Goal: Transaction & Acquisition: Purchase product/service

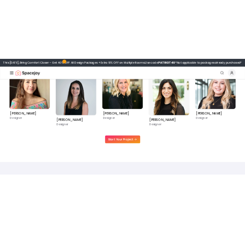
scroll to position [410, 0]
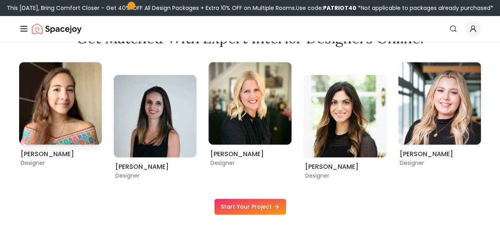
click at [68, 117] on div "Maria Castillero Designer Angela Amore Designer Tina Martidelcampo Designer Chr…" at bounding box center [250, 121] width 462 height 118
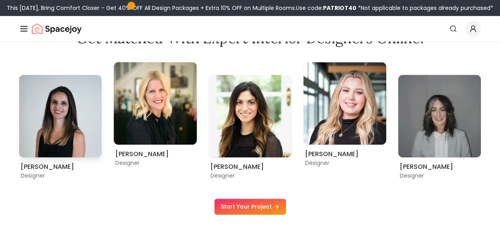
click at [82, 117] on img "2 / 9" at bounding box center [60, 116] width 83 height 83
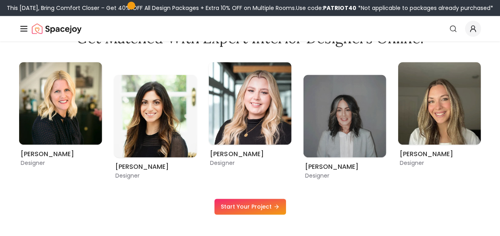
click at [260, 206] on link "Start Your Project" at bounding box center [250, 207] width 72 height 16
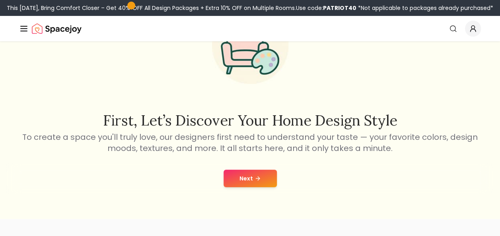
scroll to position [80, 0]
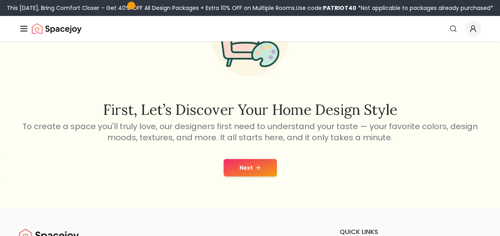
click at [263, 182] on div "Next" at bounding box center [249, 168] width 487 height 30
click at [264, 164] on button "Next" at bounding box center [250, 168] width 53 height 18
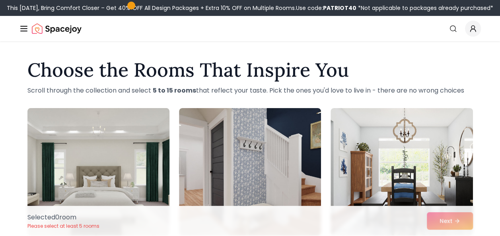
click at [135, 141] on img at bounding box center [98, 172] width 149 height 134
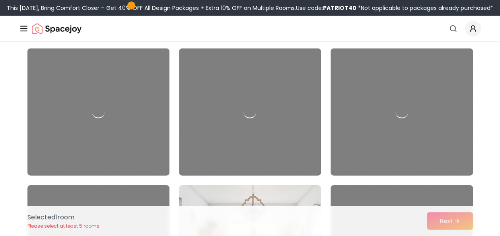
scroll to position [1181, 0]
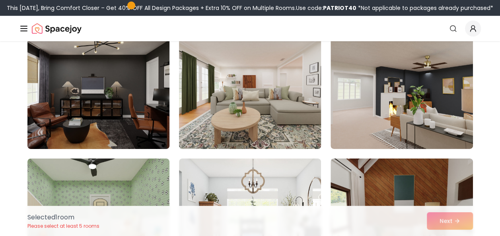
click at [220, 117] on img at bounding box center [249, 86] width 149 height 134
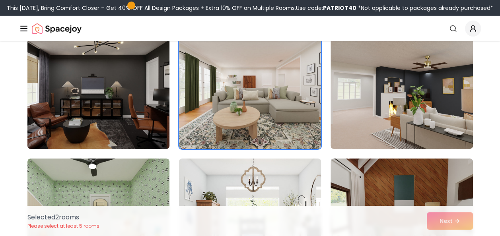
click at [228, 182] on img at bounding box center [249, 223] width 149 height 134
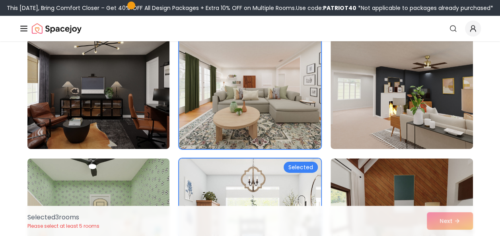
scroll to position [1343, 0]
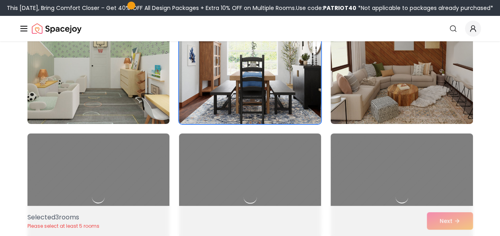
click at [253, 170] on div at bounding box center [249, 198] width 149 height 134
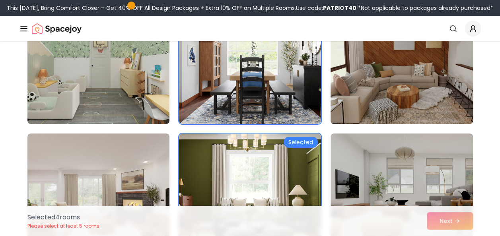
click at [393, 77] on img at bounding box center [401, 61] width 149 height 134
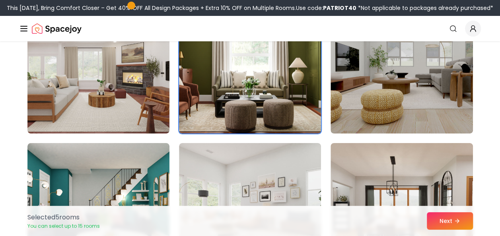
scroll to position [1472, 0]
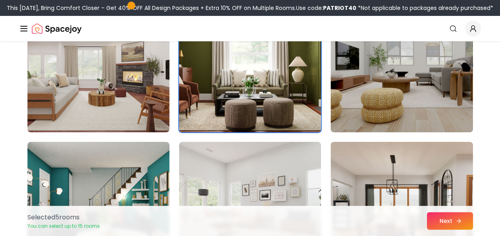
click at [442, 222] on button "Next" at bounding box center [450, 221] width 46 height 18
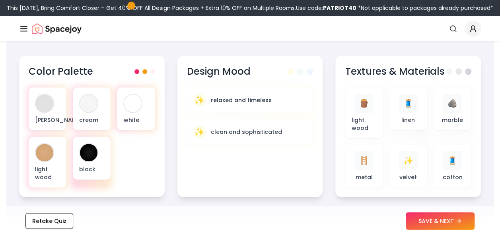
scroll to position [296, 0]
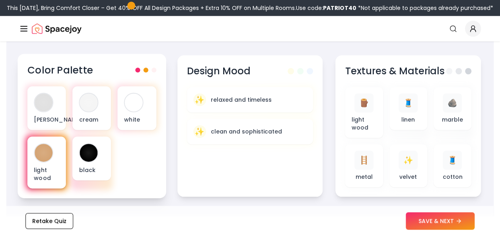
click at [55, 154] on div "light wood" at bounding box center [46, 163] width 39 height 52
click at [47, 149] on div at bounding box center [44, 153] width 18 height 18
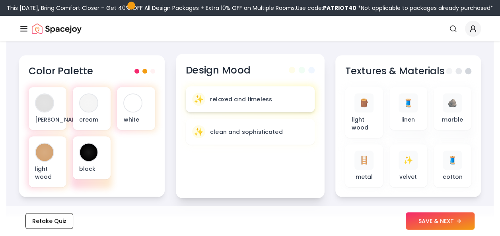
click at [240, 95] on p "relaxed and timeless" at bounding box center [241, 99] width 62 height 8
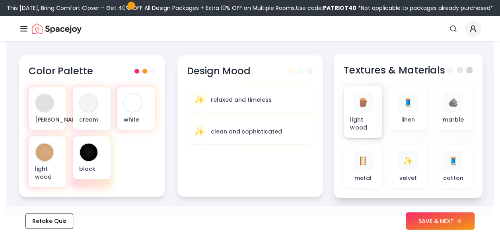
click at [365, 97] on span "🪵" at bounding box center [363, 103] width 10 height 12
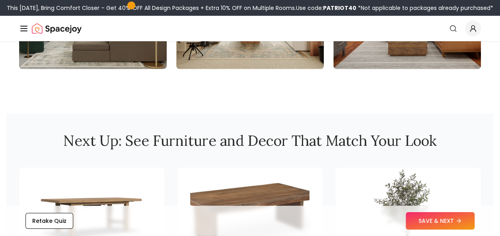
scroll to position [1042, 0]
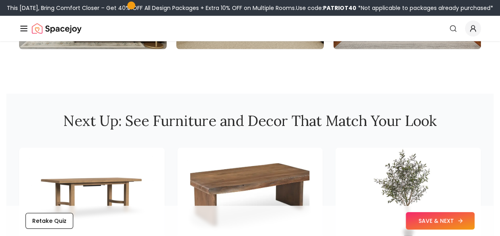
click at [437, 228] on button "SAVE & NEXT" at bounding box center [440, 221] width 69 height 18
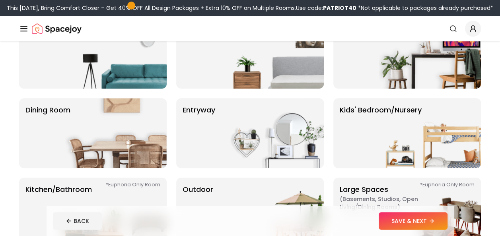
scroll to position [88, 0]
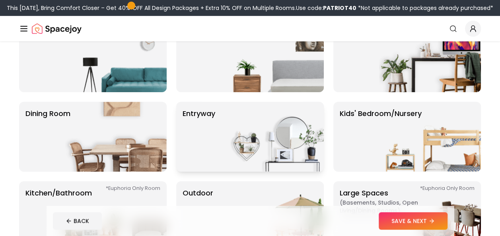
click at [296, 140] on img at bounding box center [273, 137] width 102 height 70
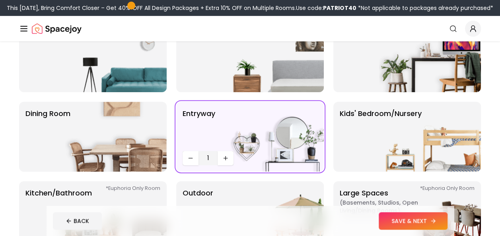
click at [392, 216] on button "SAVE & NEXT" at bounding box center [413, 221] width 69 height 18
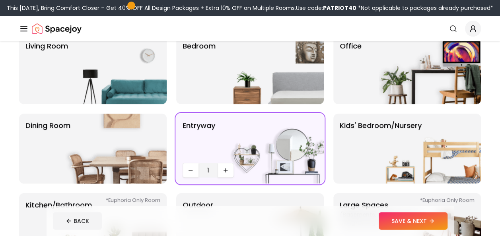
scroll to position [88, 0]
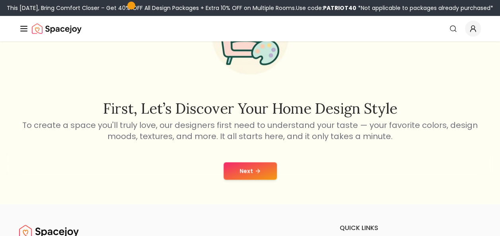
scroll to position [80, 0]
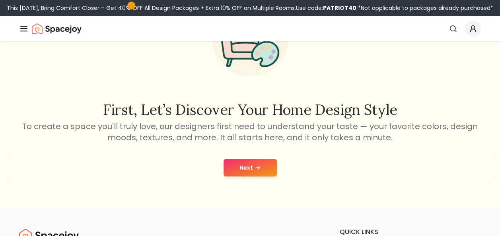
click at [41, 26] on img "Spacejoy" at bounding box center [57, 29] width 50 height 16
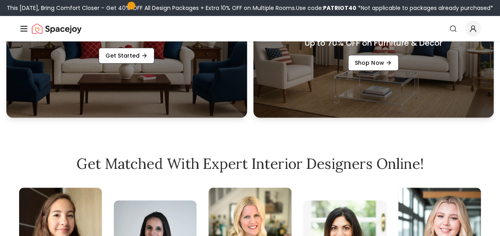
scroll to position [335, 0]
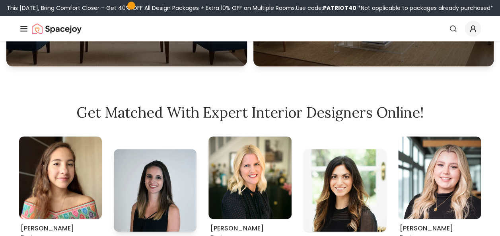
click at [156, 189] on img "2 / 9" at bounding box center [155, 190] width 83 height 83
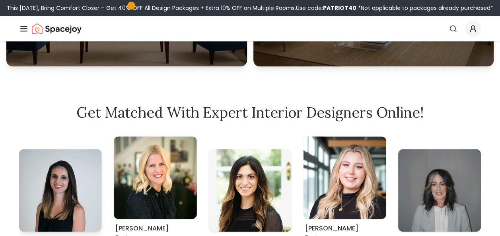
click at [156, 189] on img "3 / 9" at bounding box center [155, 177] width 83 height 83
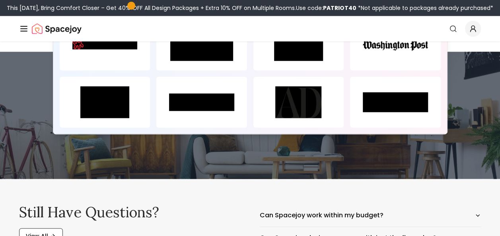
scroll to position [3441, 0]
